Goal: Find specific page/section: Find specific page/section

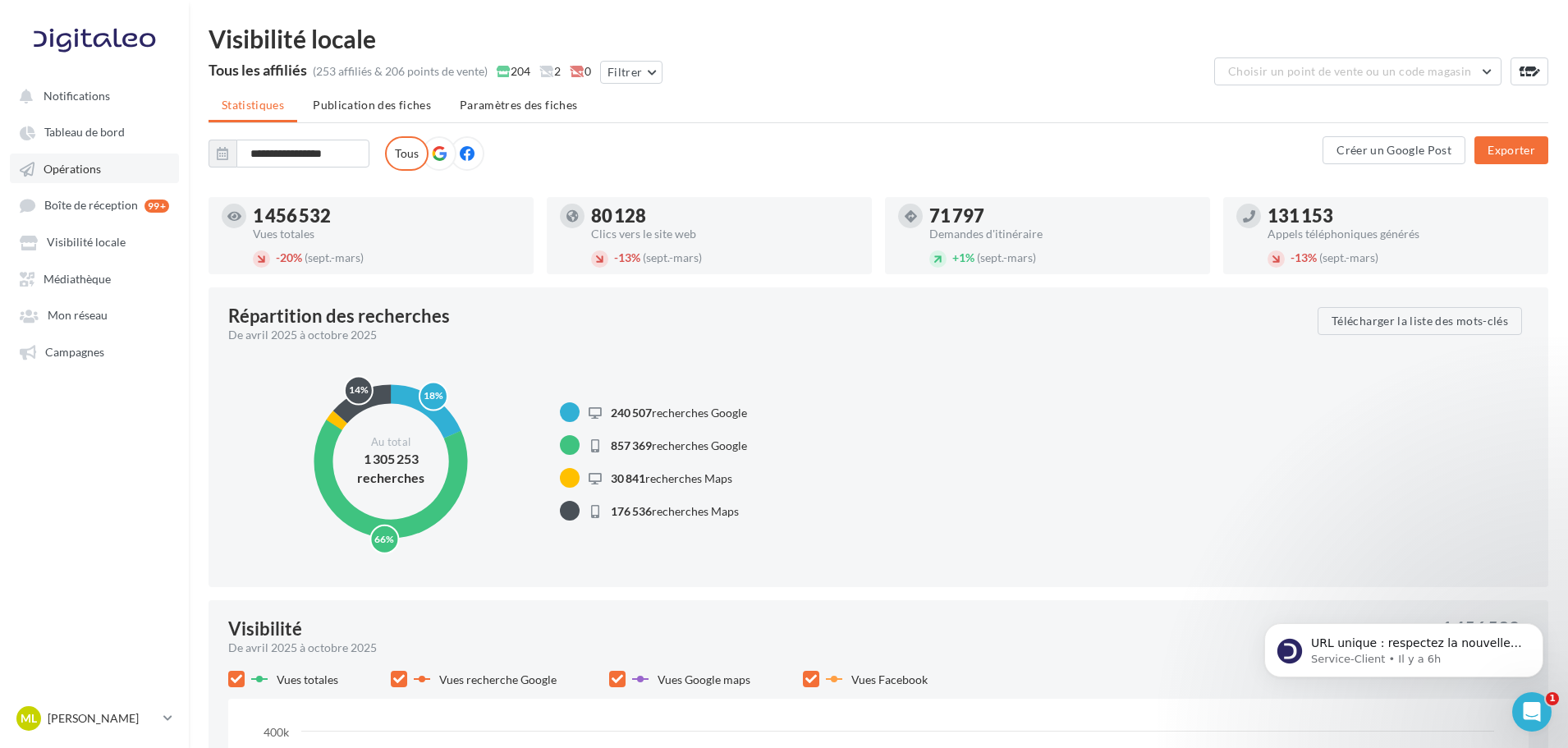
click at [118, 164] on link "Opérations" at bounding box center [94, 168] width 169 height 30
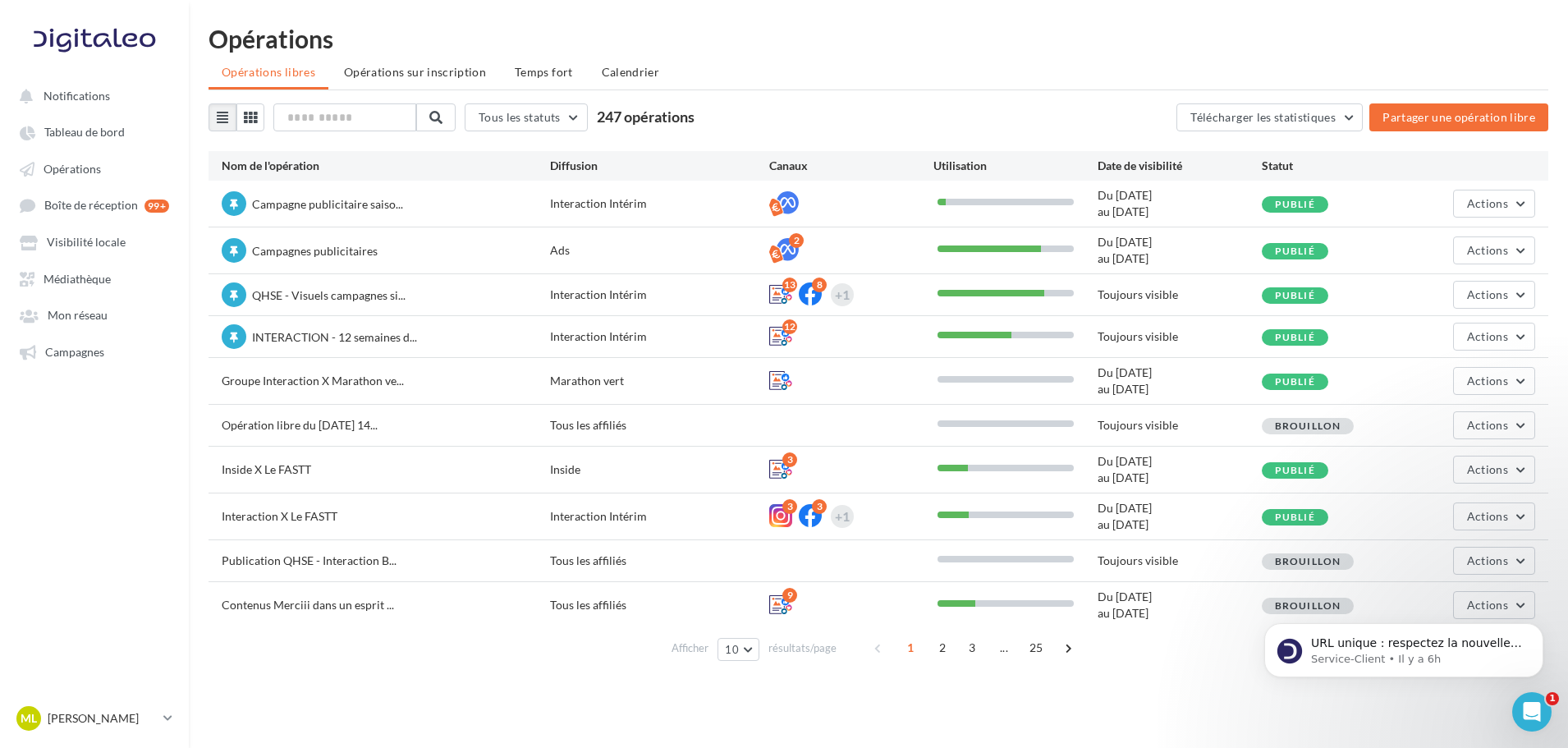
drag, startPoint x: 715, startPoint y: 101, endPoint x: 645, endPoint y: 110, distance: 70.6
click at [645, 110] on div "Opérations Opérations libres Opérations sur inscription Temps fort Calendrier T…" at bounding box center [878, 350] width 1379 height 648
click at [691, 113] on span "247 opérations" at bounding box center [645, 117] width 97 height 18
click at [668, 115] on span "247 opérations" at bounding box center [645, 117] width 97 height 18
click at [650, 118] on span "247 opérations" at bounding box center [645, 117] width 97 height 18
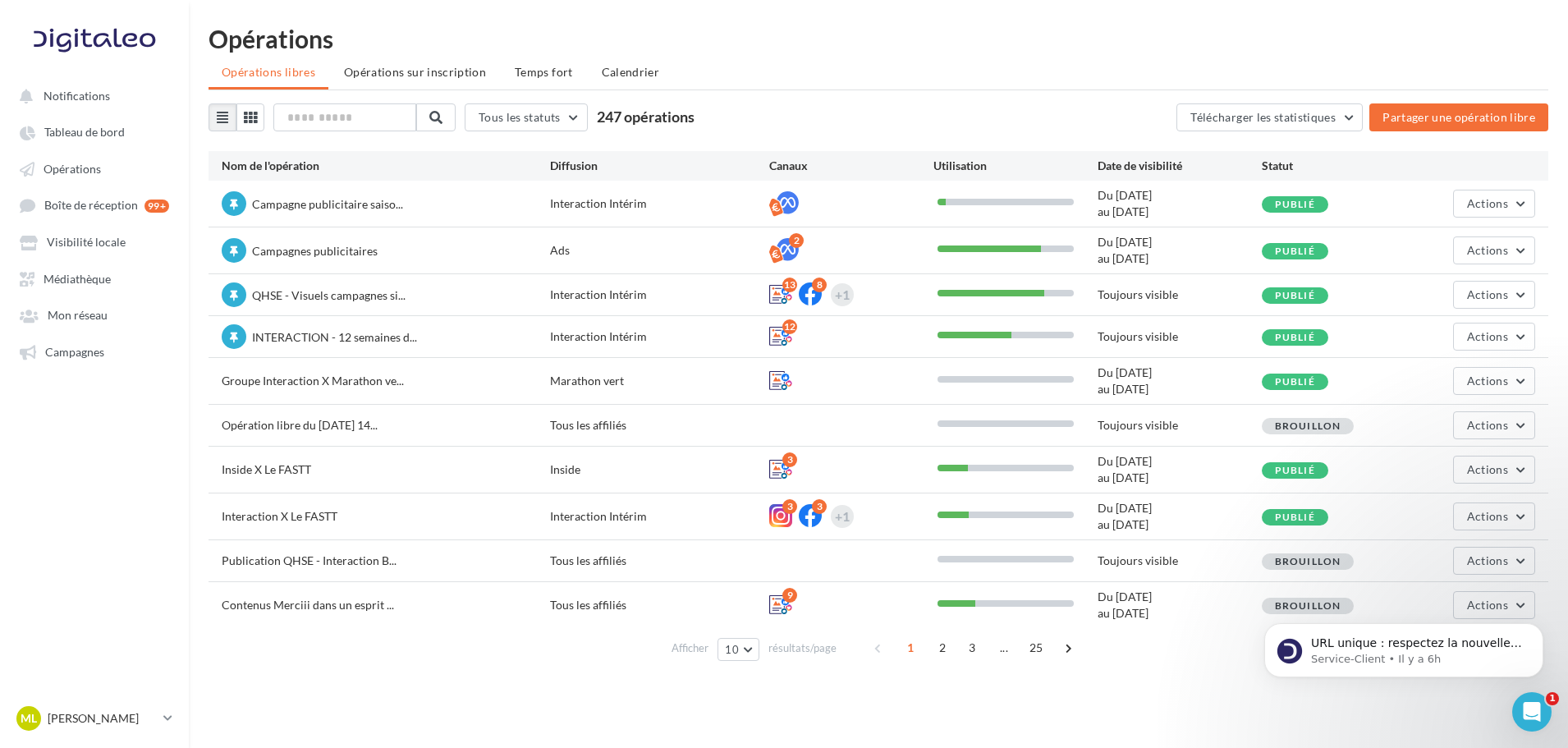
click at [654, 119] on span "247 opérations" at bounding box center [645, 117] width 97 height 18
drag, startPoint x: 659, startPoint y: 122, endPoint x: 652, endPoint y: 114, distance: 10.6
click at [652, 114] on span "247 opérations" at bounding box center [645, 117] width 97 height 18
click at [1522, 691] on div "Ouvrir le Messenger Intercom" at bounding box center [1529, 709] width 54 height 54
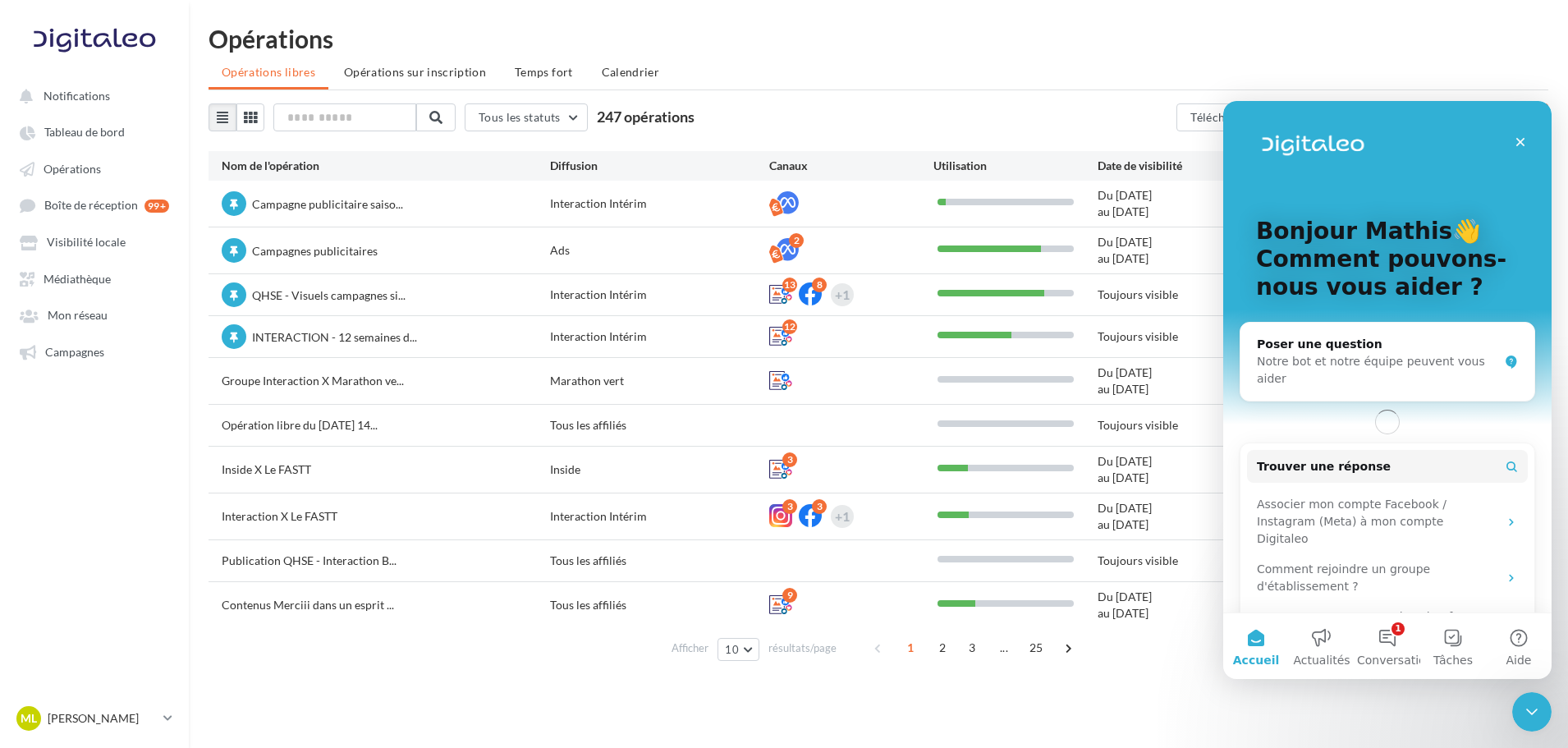
click at [798, 50] on div "Opérations" at bounding box center [879, 39] width 1340 height 25
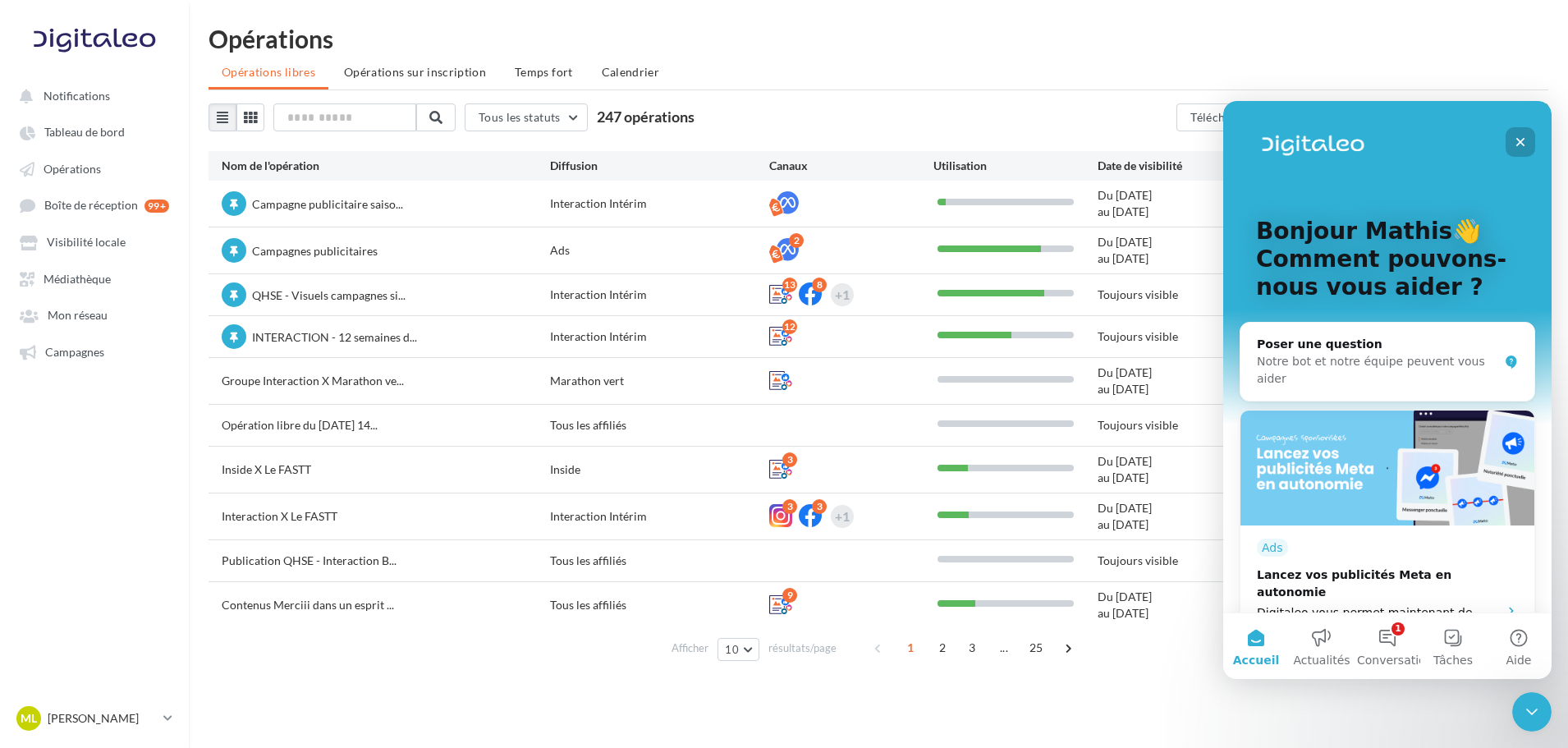
click at [1524, 148] on div "Fermer" at bounding box center [1521, 142] width 30 height 30
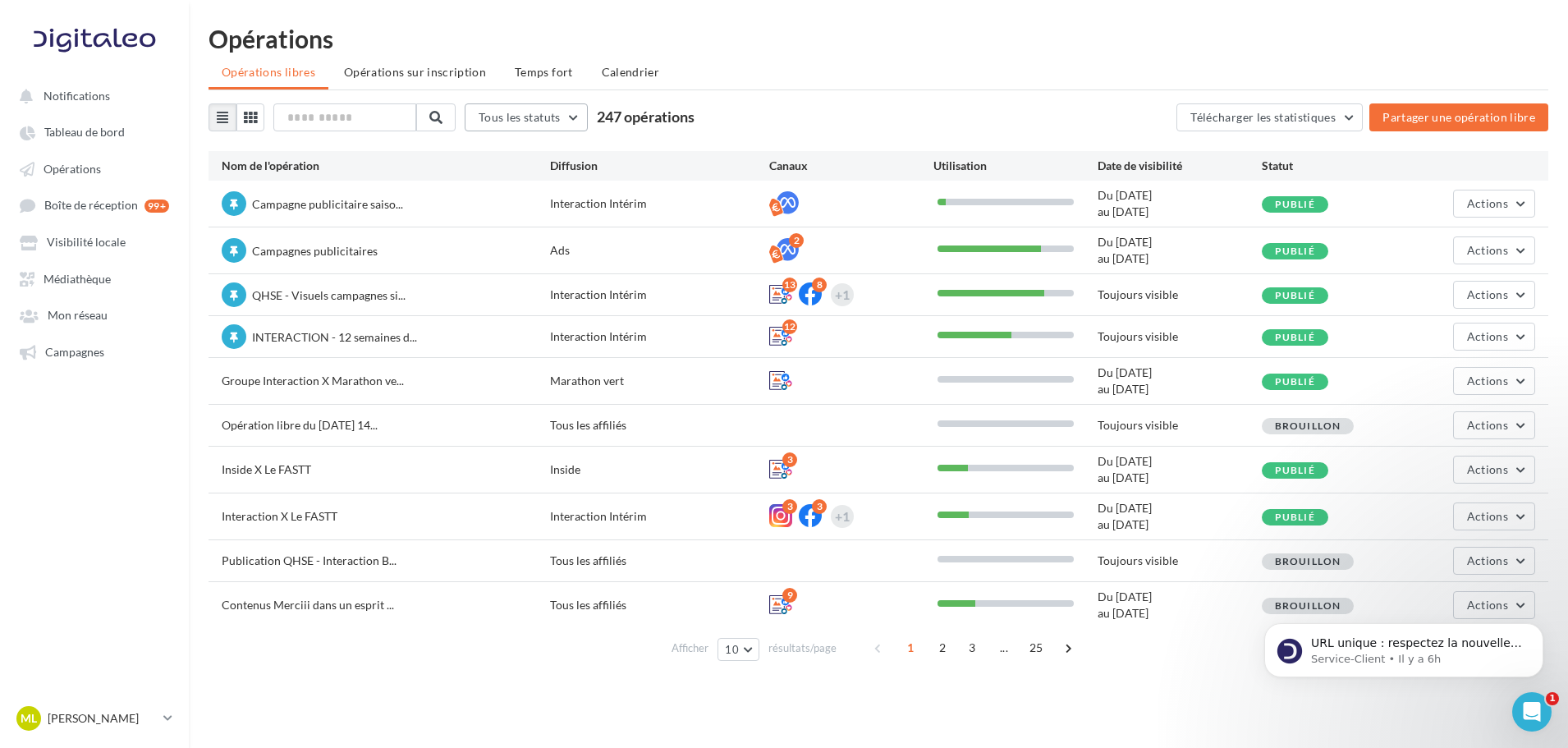
click at [577, 128] on button "Tous les statuts" at bounding box center [526, 118] width 123 height 28
click at [176, 721] on div "ML [PERSON_NAME] gest-leraymartin" at bounding box center [94, 718] width 189 height 32
click at [381, 122] on input "text" at bounding box center [346, 118] width 145 height 28
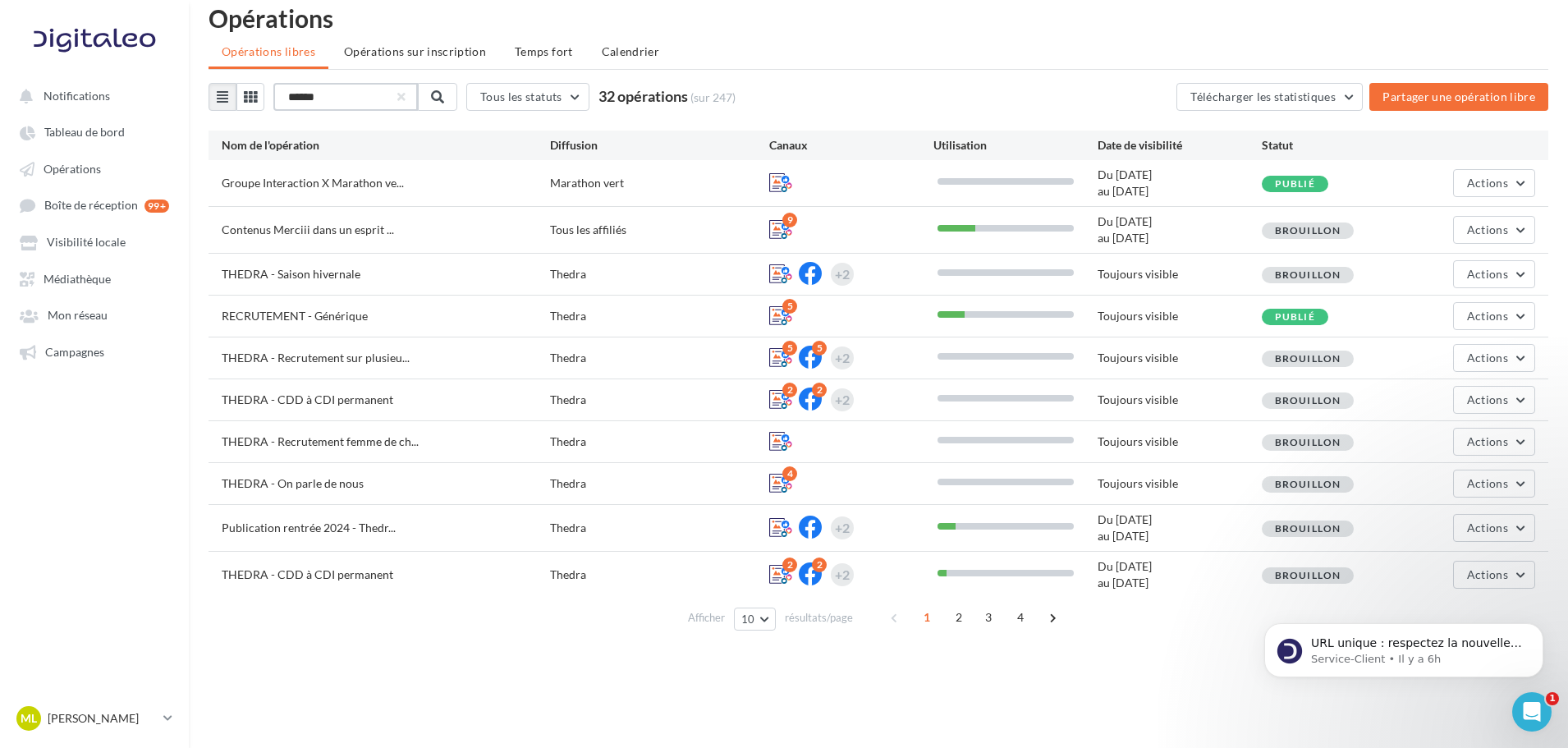
scroll to position [26, 0]
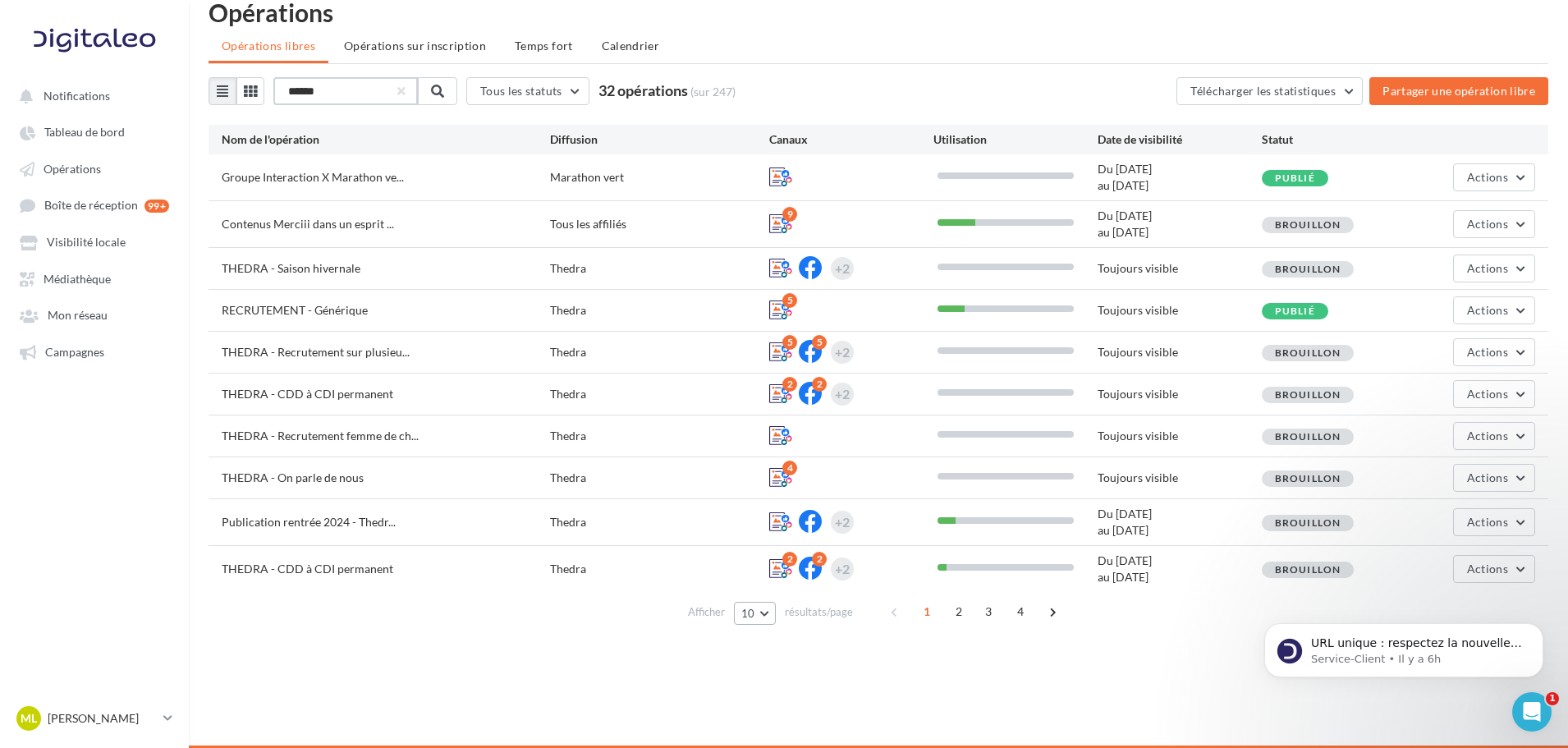
type input "******"
click at [771, 616] on button "10" at bounding box center [755, 613] width 42 height 23
click at [779, 588] on button "100" at bounding box center [791, 583] width 115 height 29
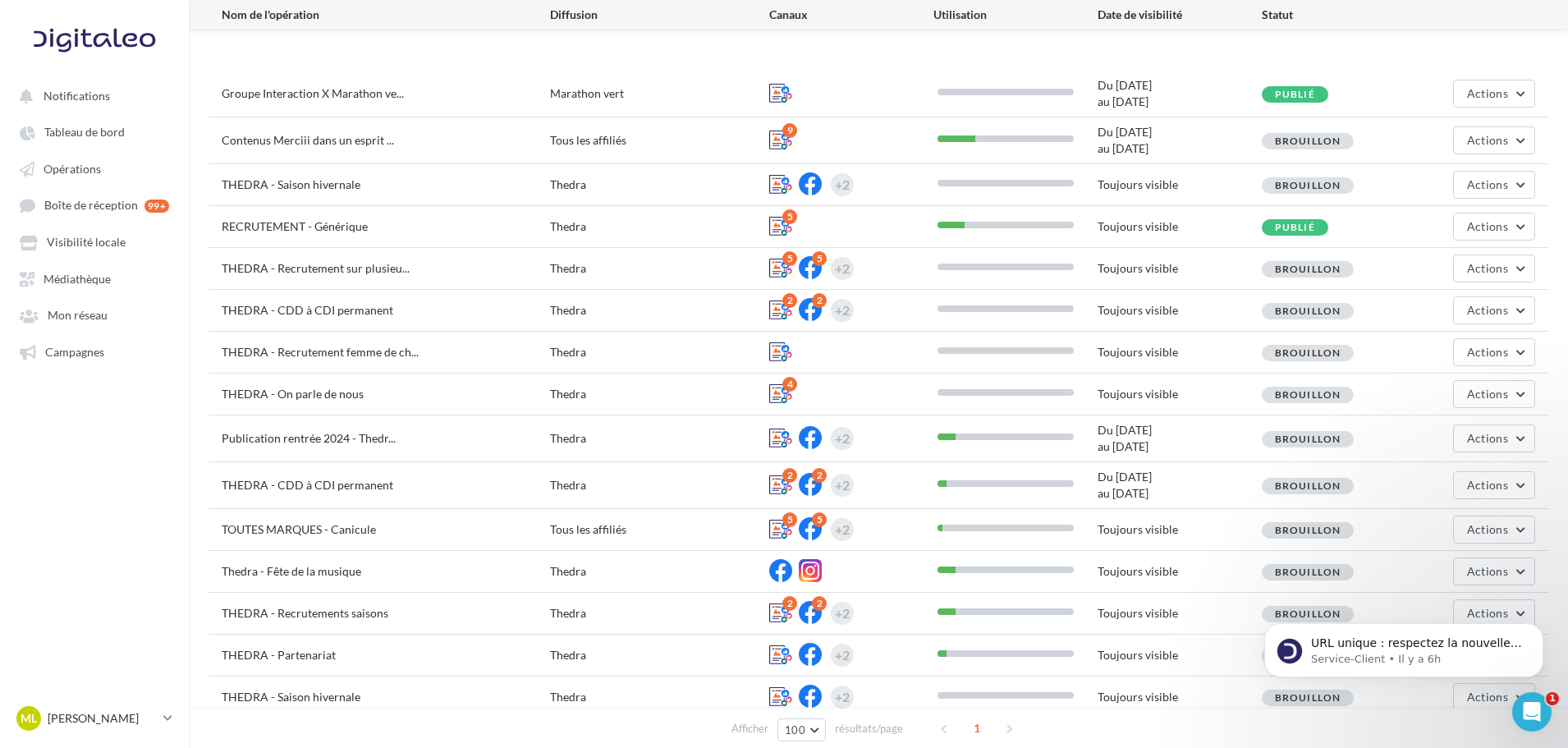
scroll to position [0, 0]
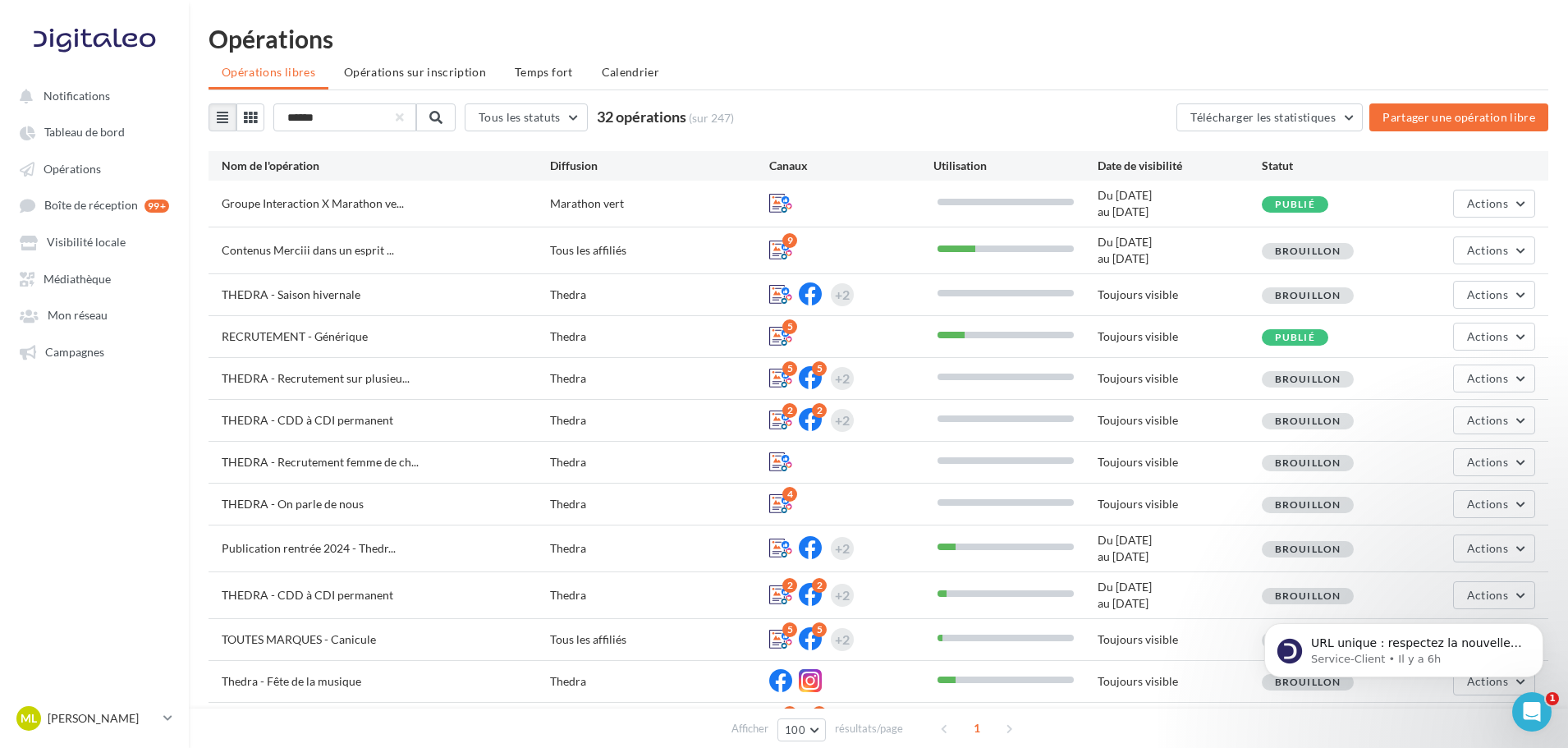
click at [988, 117] on div "****** Tous les statuts Tous les statuts Publié Brouillon 32 opérations (sur 24…" at bounding box center [879, 118] width 1340 height 28
